Goal: Use online tool/utility: Utilize a website feature to perform a specific function

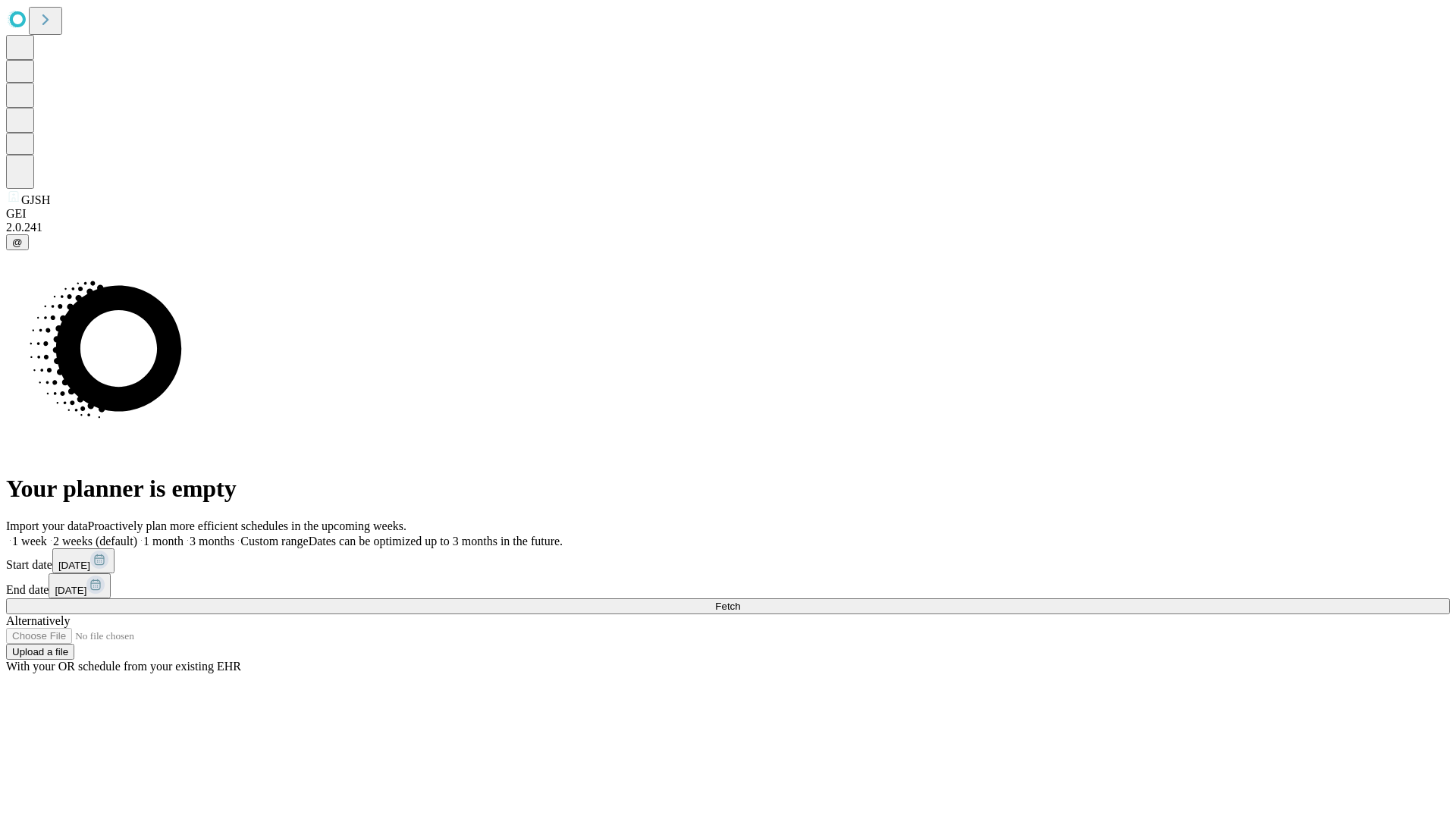
click at [740, 601] on span "Fetch" at bounding box center [727, 606] width 25 height 11
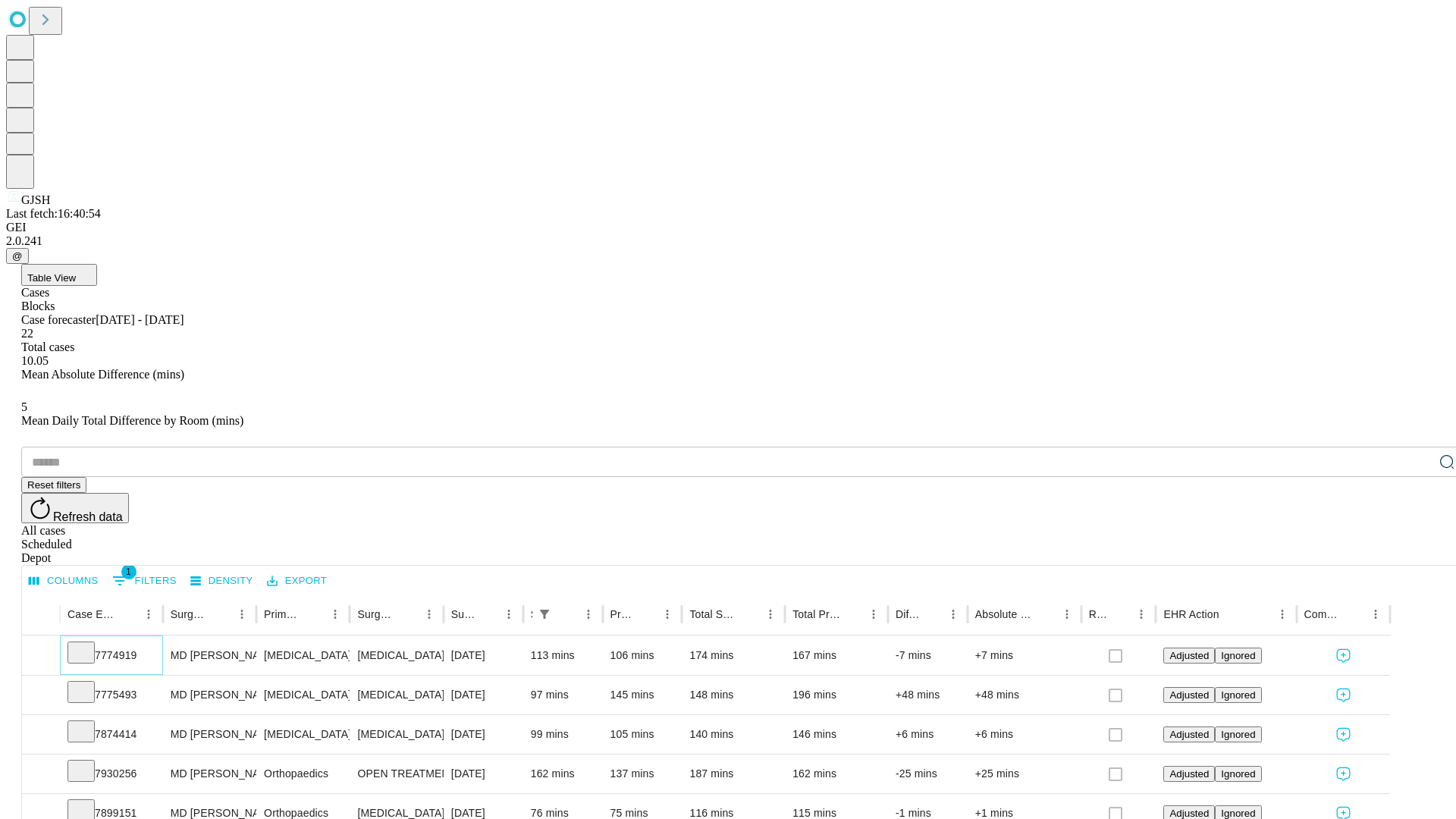
click at [89, 643] on icon at bounding box center [81, 651] width 15 height 15
